Goal: Information Seeking & Learning: Find specific page/section

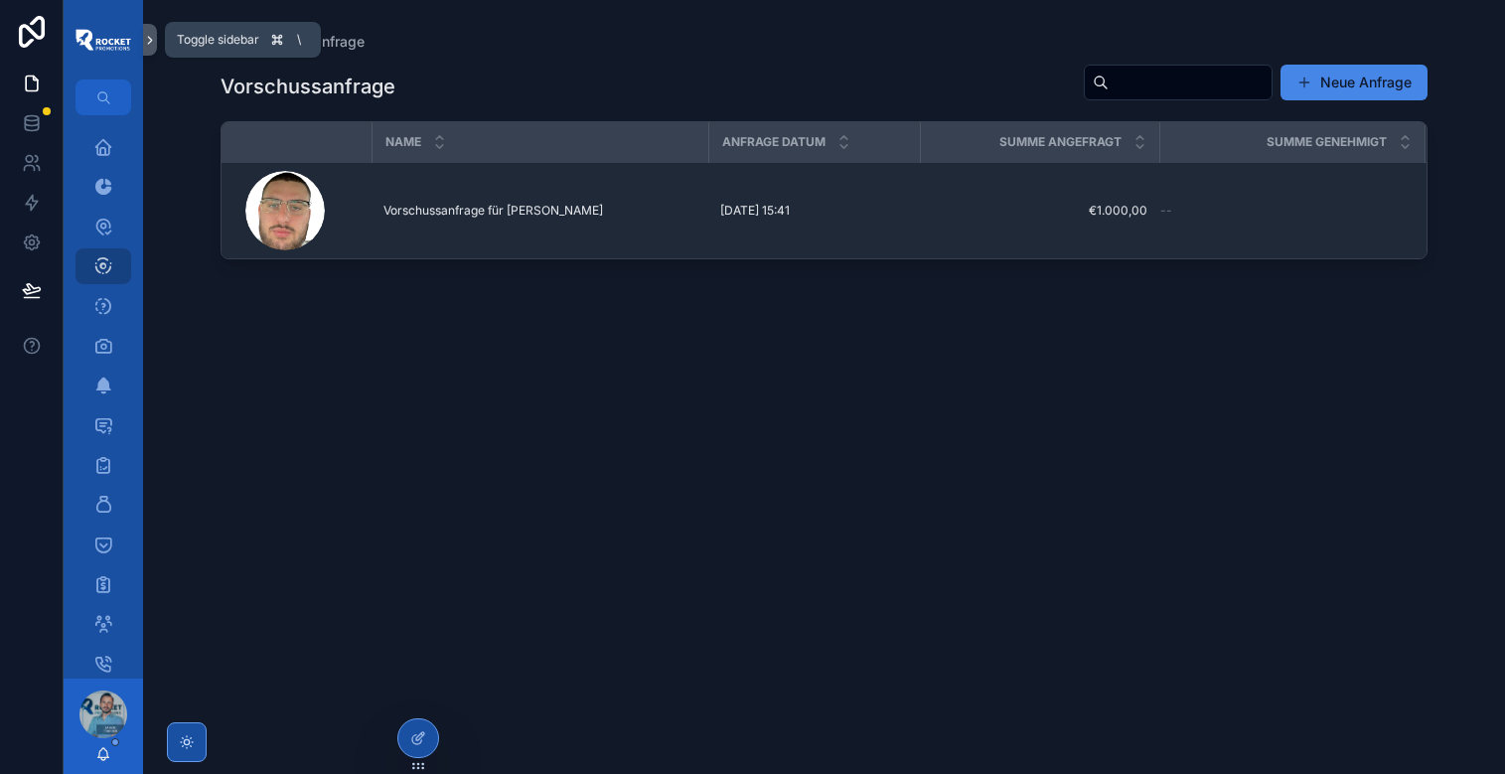
click at [145, 47] on icon "scrollable content" at bounding box center [150, 40] width 14 height 15
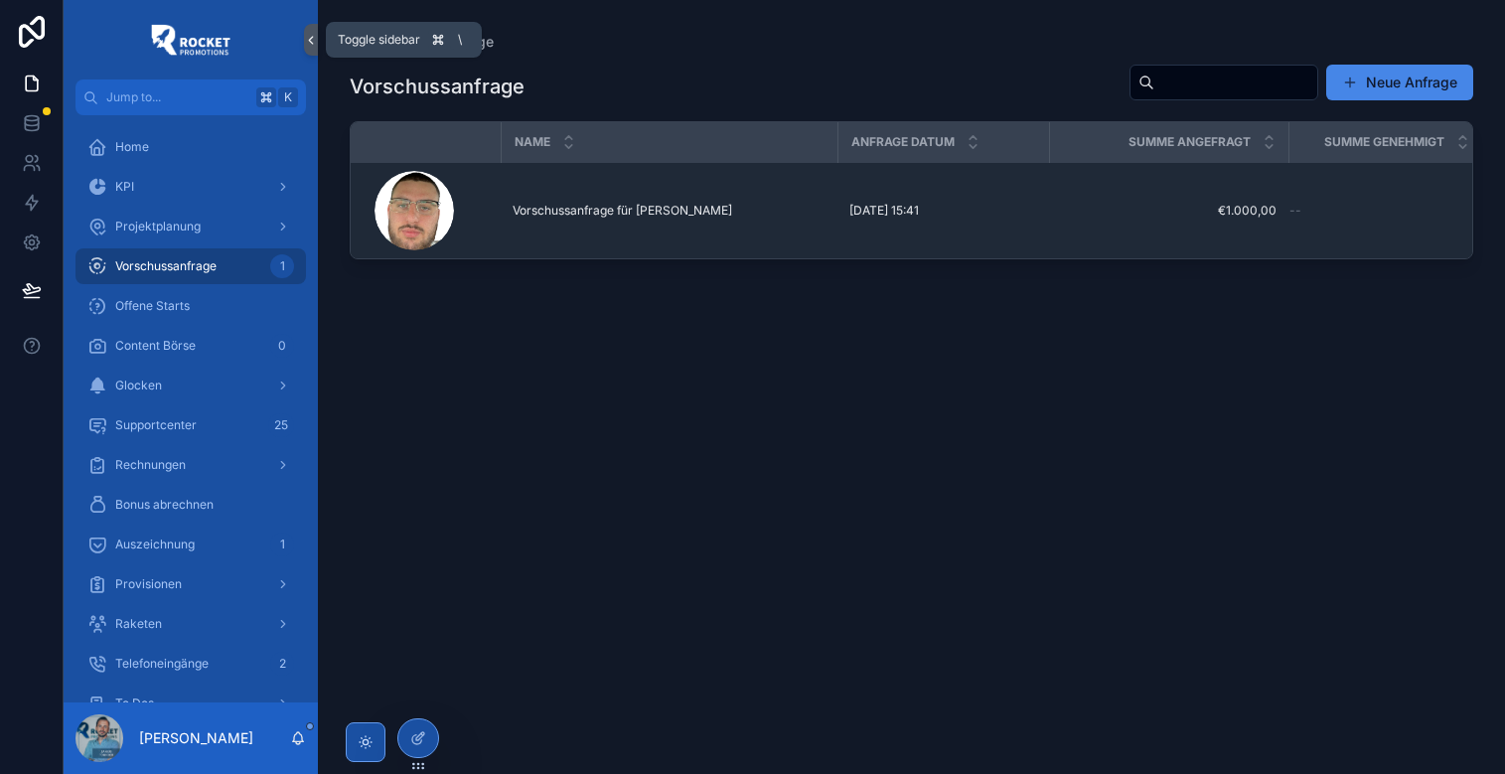
click at [310, 38] on icon "scrollable content" at bounding box center [311, 40] width 4 height 7
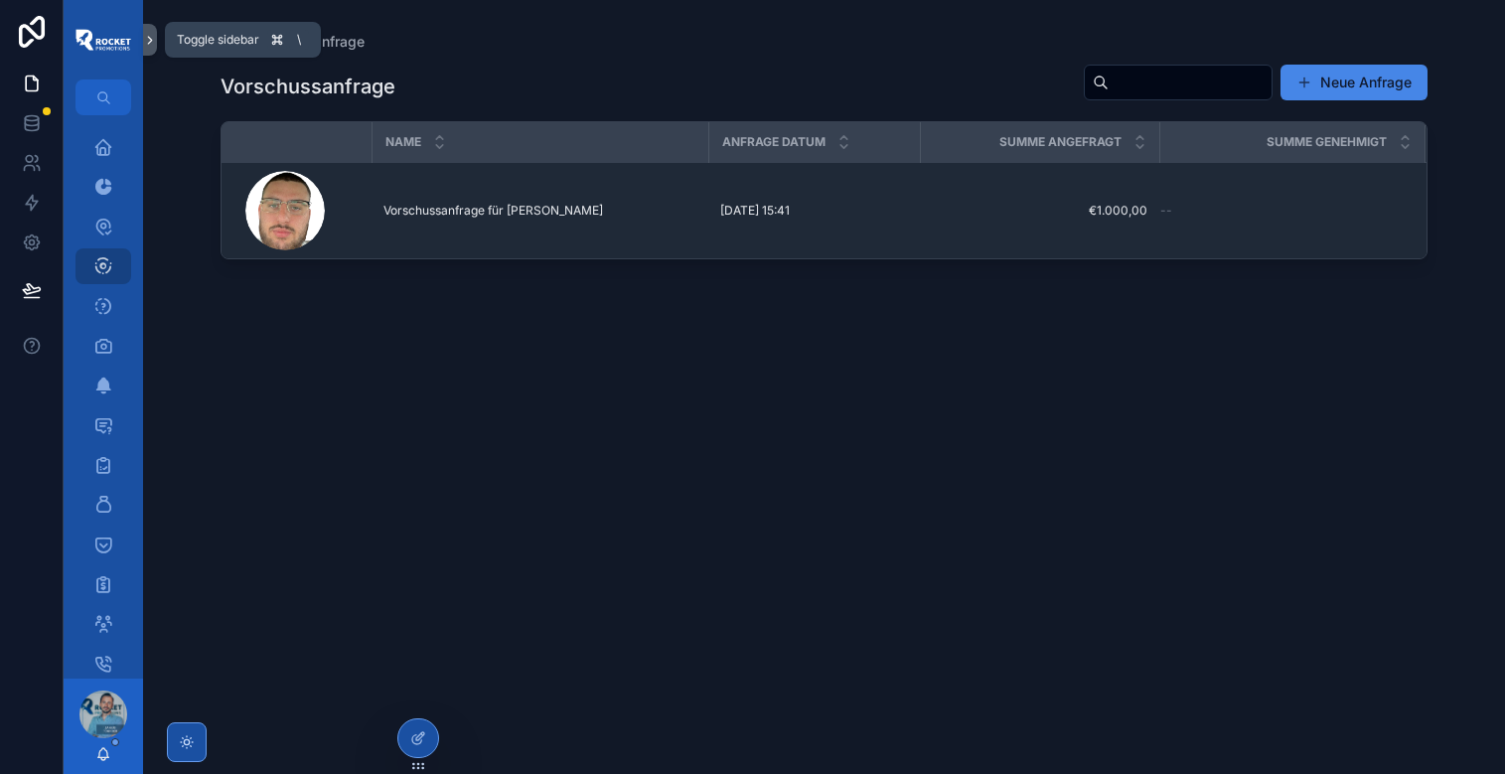
click at [156, 37] on icon "scrollable content" at bounding box center [150, 40] width 14 height 15
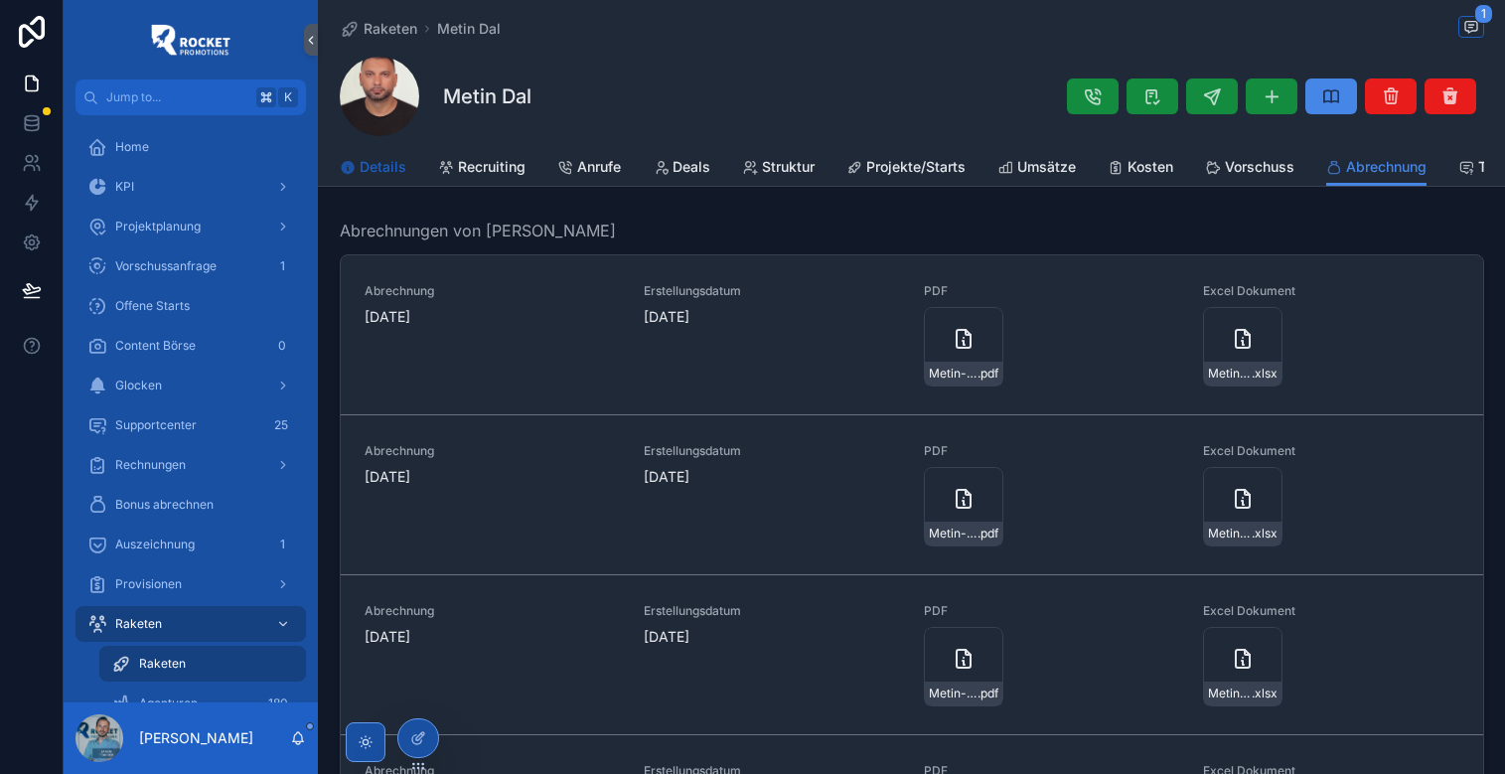
click at [368, 161] on span "Details" at bounding box center [383, 167] width 47 height 20
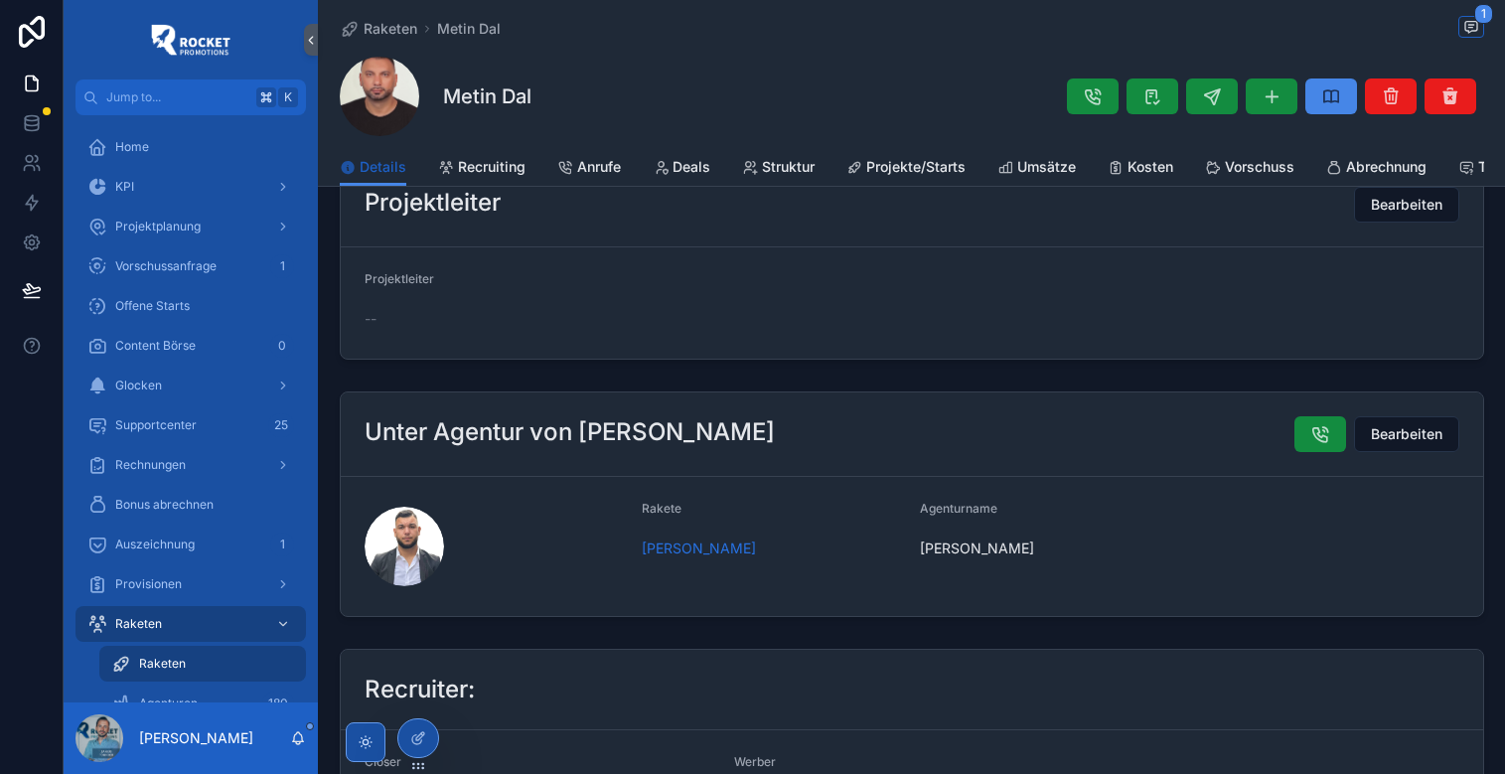
scroll to position [406, 0]
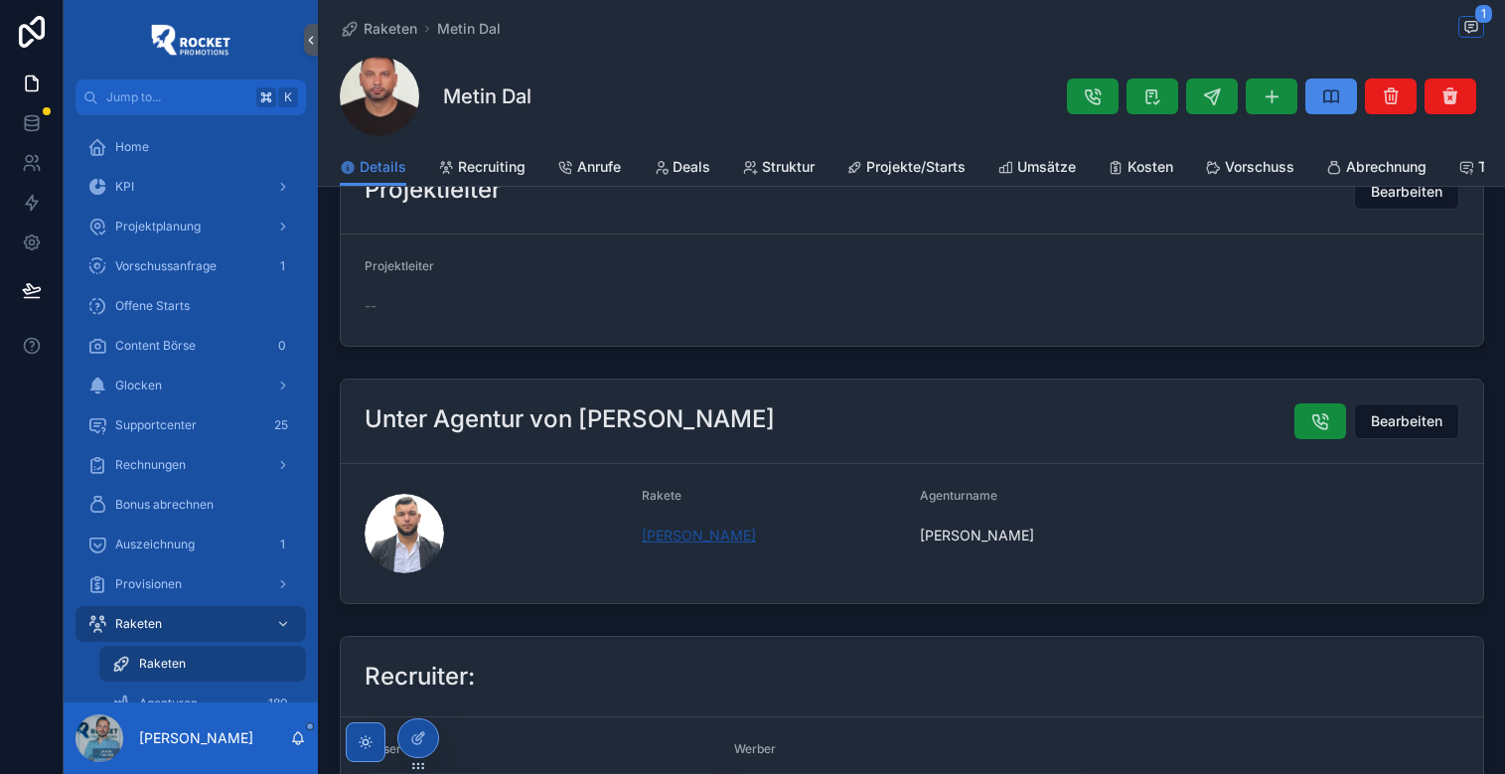
click at [686, 537] on span "[PERSON_NAME]" at bounding box center [699, 535] width 114 height 20
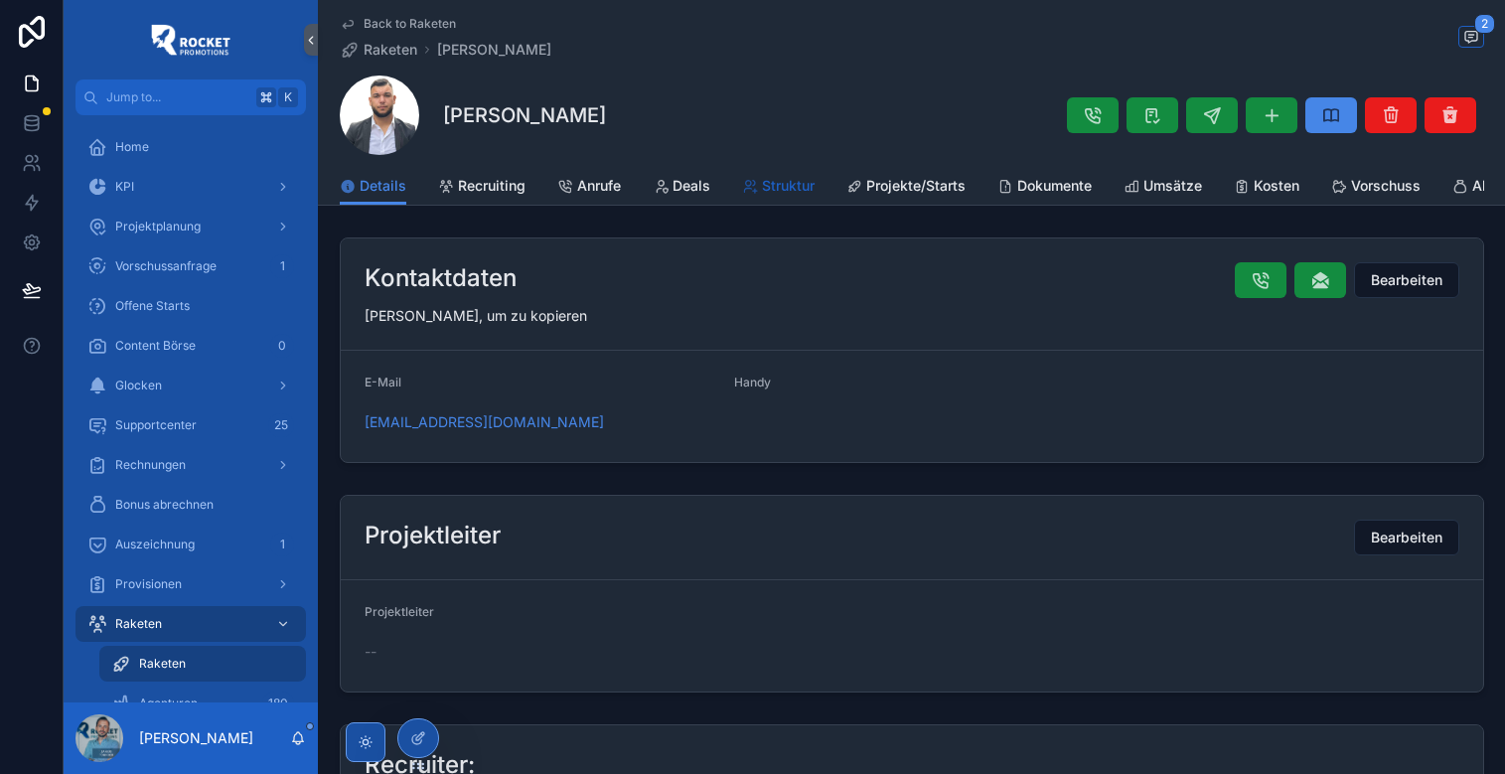
click at [792, 184] on span "Struktur" at bounding box center [788, 186] width 53 height 20
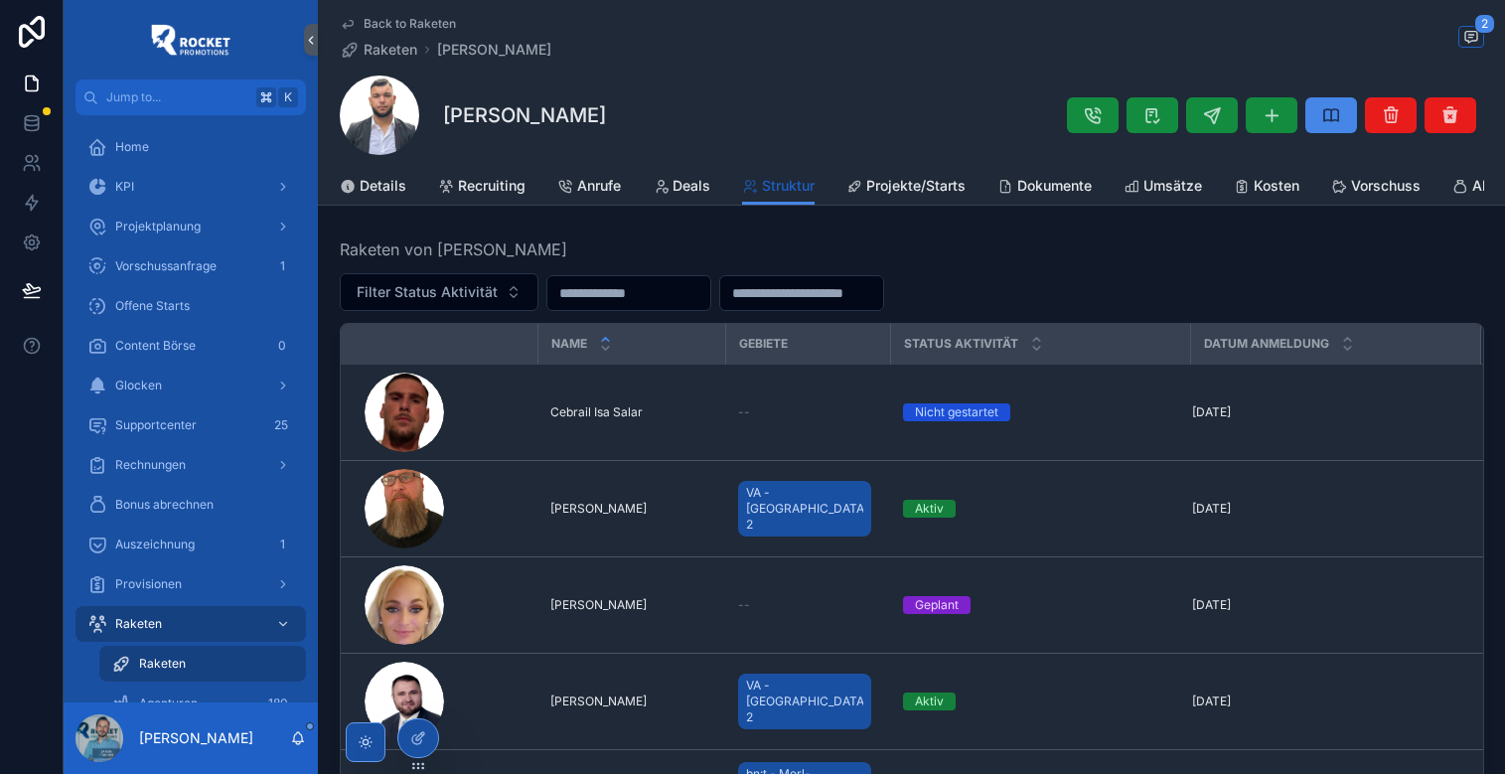
scroll to position [37, 0]
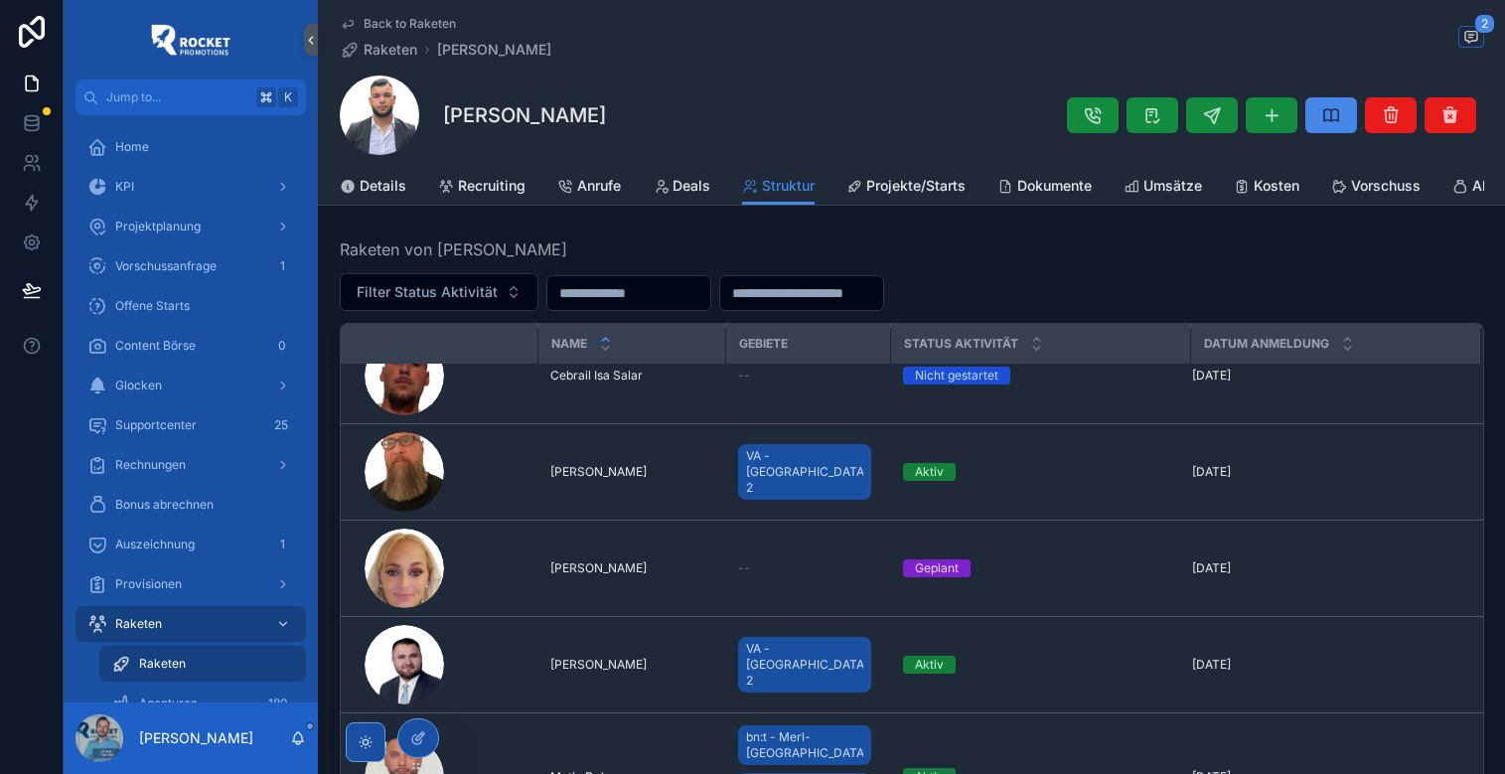
click at [701, 116] on div "[PERSON_NAME]" at bounding box center [912, 114] width 1144 height 79
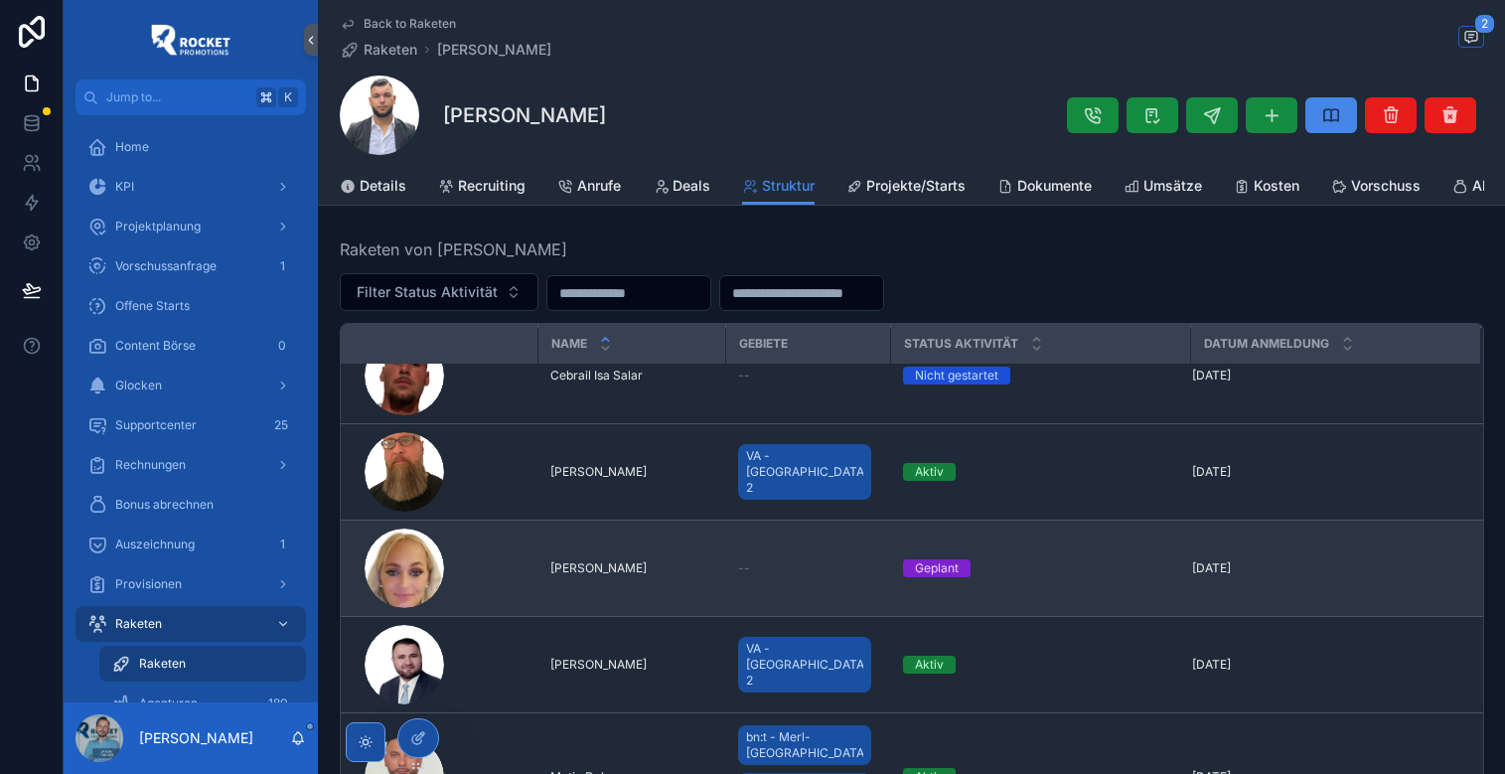
scroll to position [0, 0]
